Goal: Check status: Check status

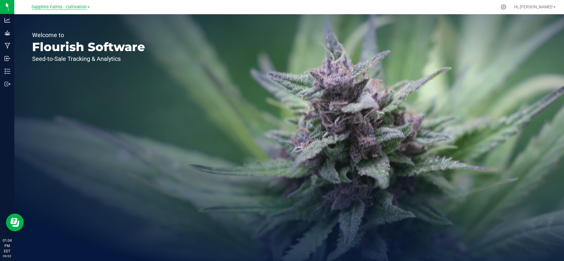
click at [65, 5] on span "Sapphire Farms - Cultivation" at bounding box center [59, 6] width 55 height 5
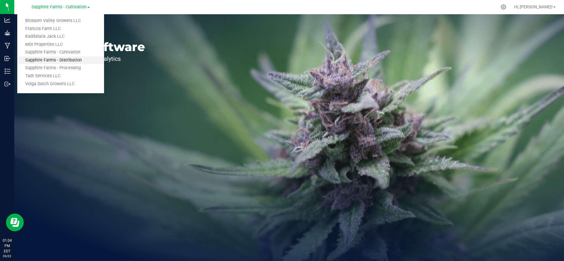
click at [53, 60] on link "Sapphire Farms - Distribution" at bounding box center [60, 61] width 87 height 8
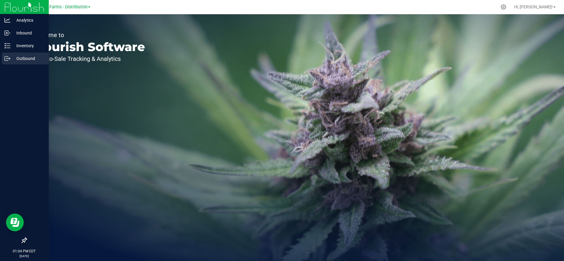
click at [25, 61] on p "Outbound" at bounding box center [28, 58] width 36 height 7
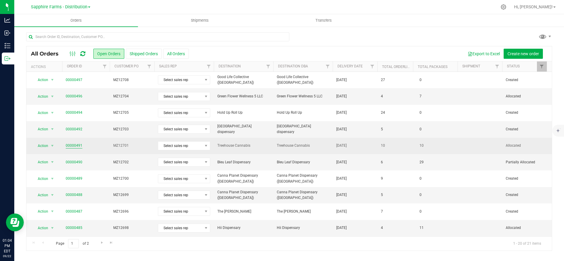
click at [76, 143] on link "00000491" at bounding box center [74, 146] width 17 height 6
